Goal: Transaction & Acquisition: Purchase product/service

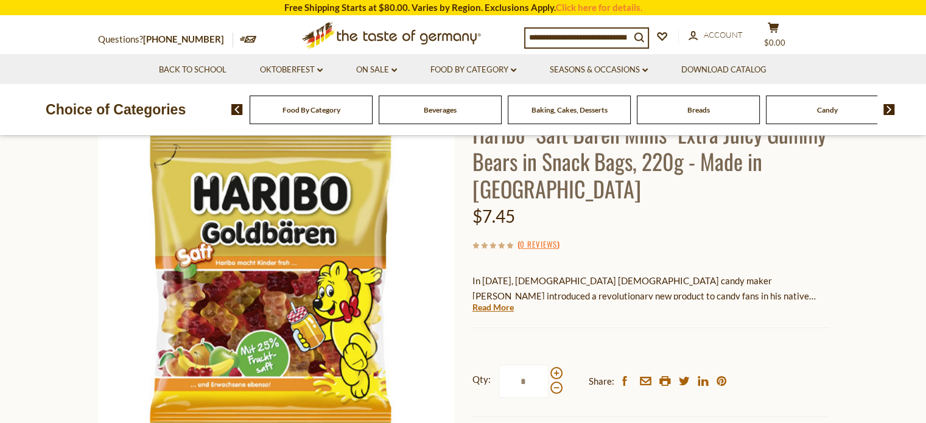
scroll to position [105, 0]
click at [507, 309] on link "Read More" at bounding box center [492, 307] width 41 height 12
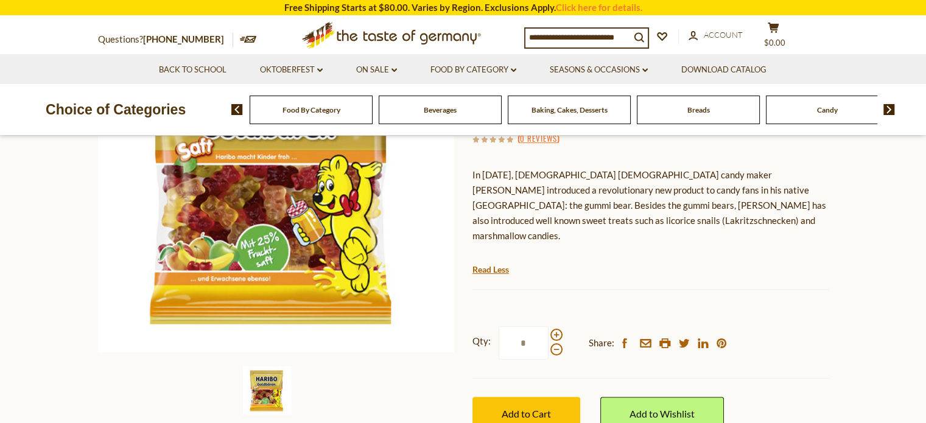
scroll to position [212, 0]
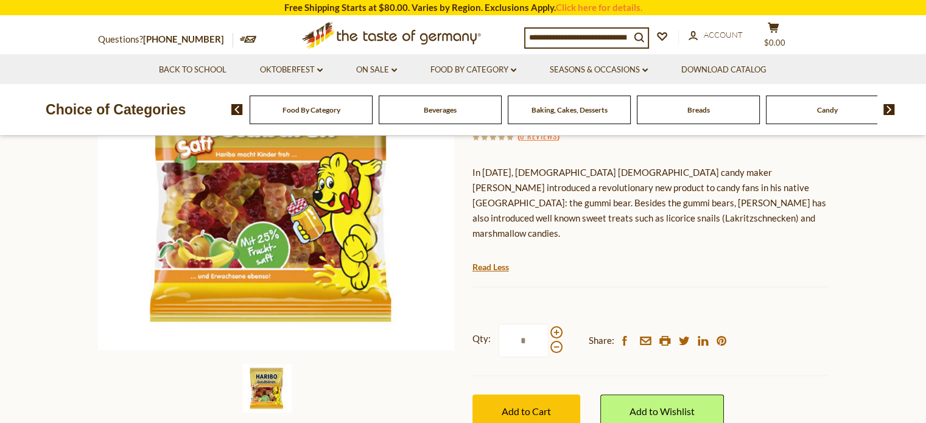
click at [560, 326] on div at bounding box center [556, 339] width 12 height 27
click at [548, 324] on input "*" at bounding box center [524, 340] width 50 height 33
click at [559, 326] on span at bounding box center [556, 332] width 12 height 12
click at [548, 324] on input "*" at bounding box center [524, 340] width 50 height 33
click at [560, 326] on span at bounding box center [556, 332] width 12 height 12
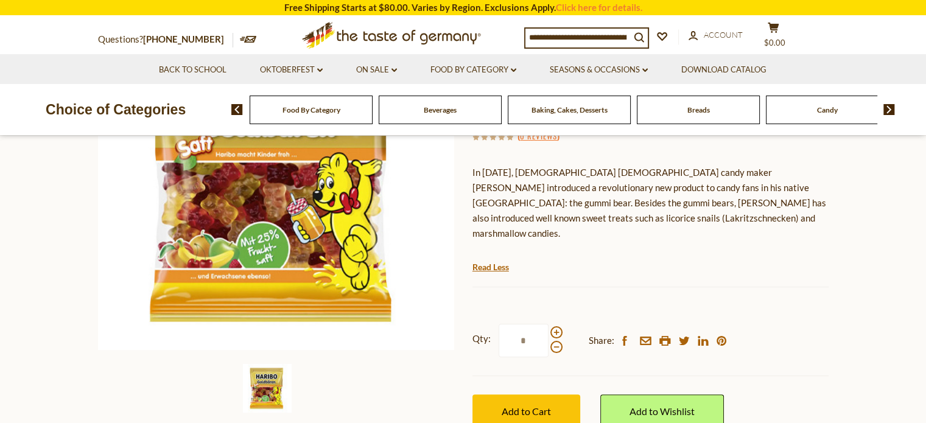
click at [548, 324] on input "*" at bounding box center [524, 340] width 50 height 33
click at [559, 326] on span at bounding box center [556, 332] width 12 height 12
click at [548, 324] on input "*" at bounding box center [524, 340] width 50 height 33
click at [560, 341] on span at bounding box center [556, 347] width 12 height 12
click at [548, 334] on input "*" at bounding box center [524, 340] width 50 height 33
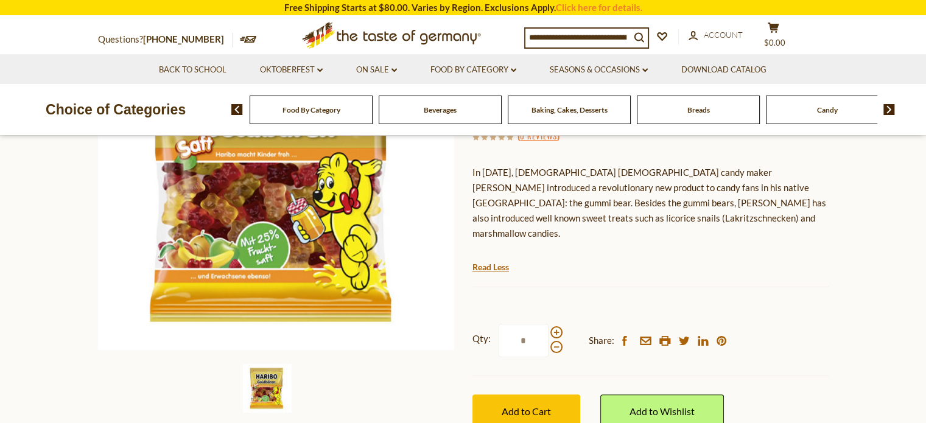
click at [558, 341] on span at bounding box center [556, 347] width 12 height 12
click at [548, 337] on input "*" at bounding box center [524, 340] width 50 height 33
click at [558, 326] on span at bounding box center [556, 332] width 12 height 12
click at [548, 324] on input "*" at bounding box center [524, 340] width 50 height 33
type input "*"
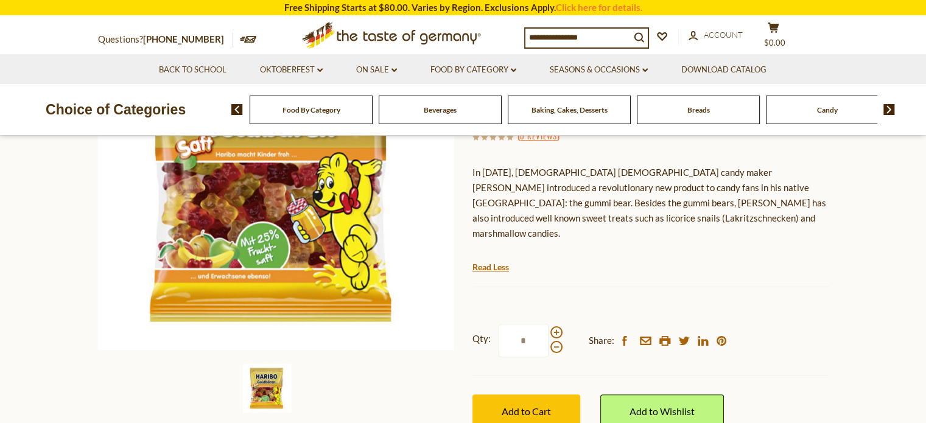
click at [553, 394] on button "Add to Cart" at bounding box center [526, 410] width 108 height 33
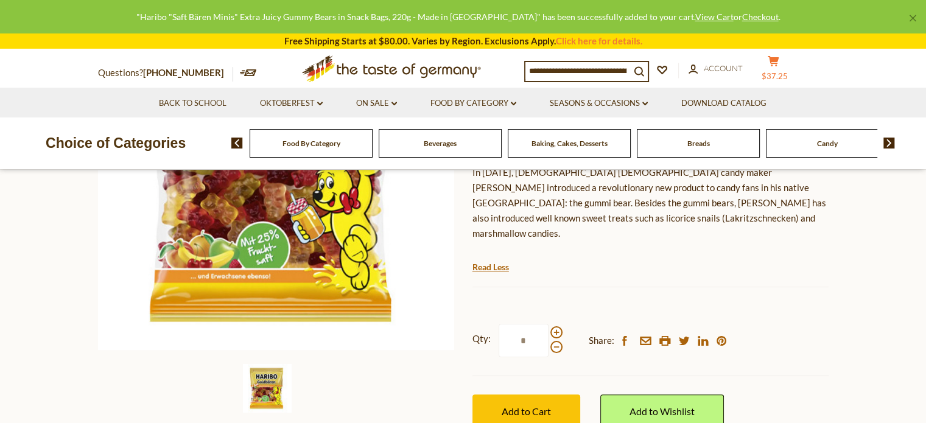
click at [785, 67] on button "cart $37.25" at bounding box center [773, 70] width 37 height 30
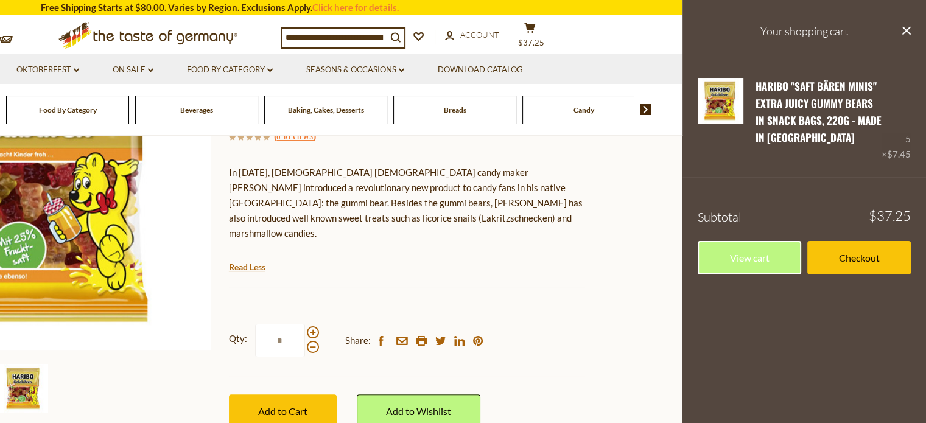
click at [862, 258] on link "Checkout" at bounding box center [858, 257] width 103 height 33
